Goal: Communication & Community: Answer question/provide support

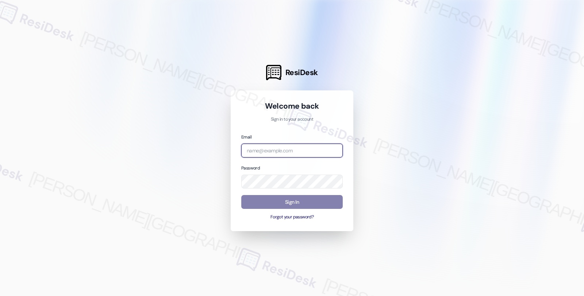
click at [275, 151] on input "email" at bounding box center [291, 151] width 101 height 14
type input "s"
click at [311, 148] on input "amp" at bounding box center [291, 151] width 101 height 14
click at [0, 296] on com-1password-button at bounding box center [0, 296] width 0 height 0
type input "[EMAIL_ADDRESS][PERSON_NAME][DOMAIN_NAME]"
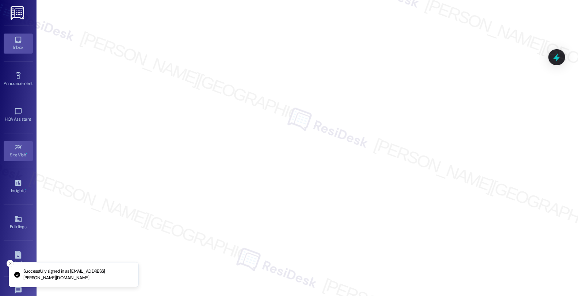
click at [19, 45] on div "Inbox" at bounding box center [18, 47] width 37 height 7
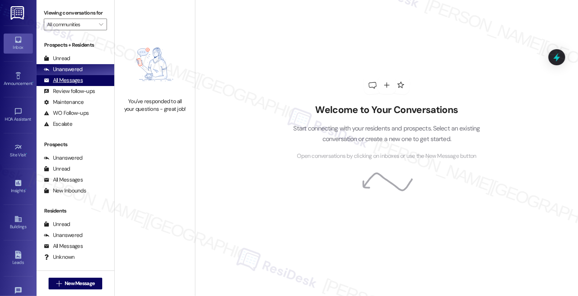
click at [83, 86] on div "All Messages (undefined)" at bounding box center [76, 80] width 78 height 11
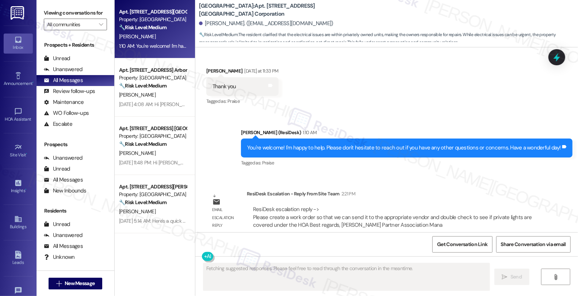
scroll to position [2484, 0]
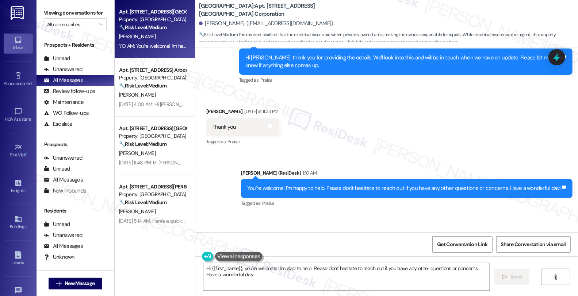
type textarea "Hi {{first_name}}, you're welcome! I'm glad to help. Please don't hesitate to r…"
drag, startPoint x: 201, startPoint y: 105, endPoint x: 240, endPoint y: 105, distance: 38.7
click at [240, 108] on div "[PERSON_NAME] [DATE] at 11:33 PM" at bounding box center [242, 113] width 72 height 10
copy div "[PERSON_NAME]"
drag, startPoint x: 246, startPoint y: 4, endPoint x: 298, endPoint y: 5, distance: 52.2
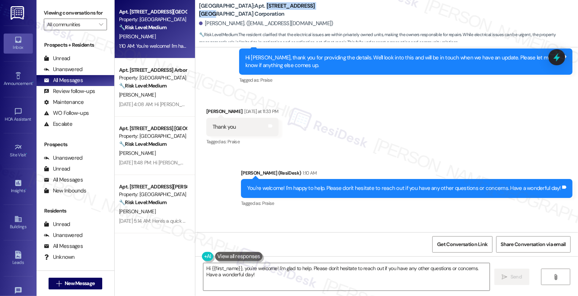
click at [298, 5] on b "[GEOGRAPHIC_DATA]: [GEOGRAPHIC_DATA] [STREET_ADDRESS] [GEOGRAPHIC_DATA] Corpora…" at bounding box center [272, 10] width 146 height 16
copy b "[STREET_ADDRESS]"
click at [369, 124] on div "Received via SMS [PERSON_NAME] [DATE] at 11:33 PM Thank you Tags and notes Tagg…" at bounding box center [386, 122] width 383 height 62
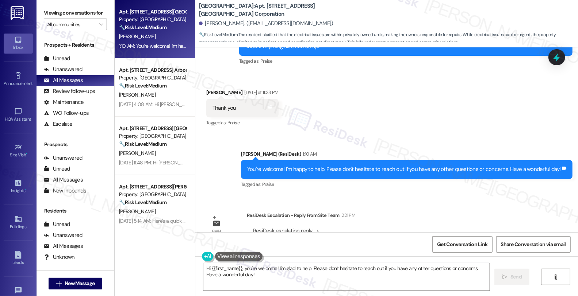
scroll to position [2524, 0]
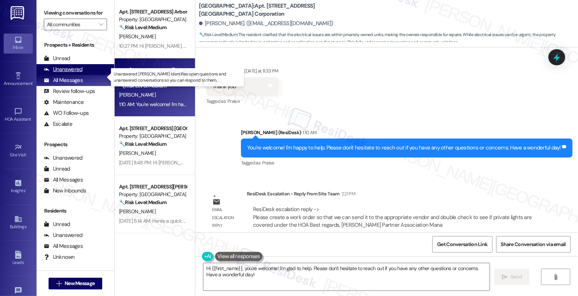
click at [88, 75] on div "Unanswered (0)" at bounding box center [76, 69] width 78 height 11
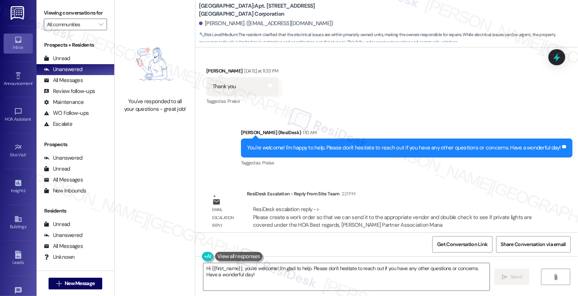
click at [530, 158] on div "Tagged as: Praise Click to highlight conversations about Praise" at bounding box center [406, 163] width 331 height 11
